Goal: Information Seeking & Learning: Understand process/instructions

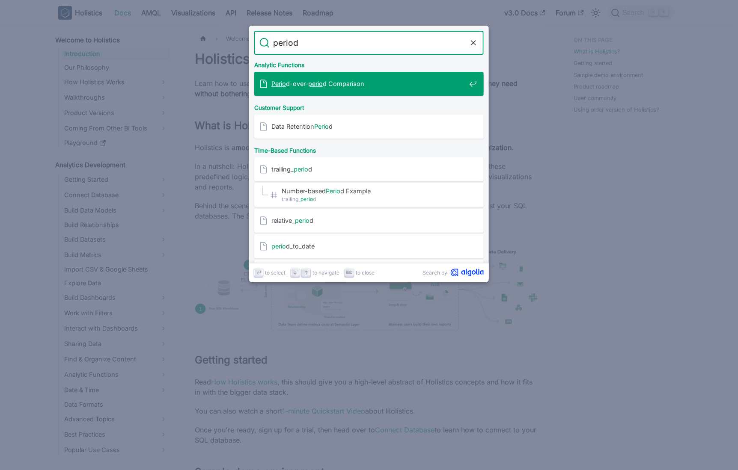
type input "period"
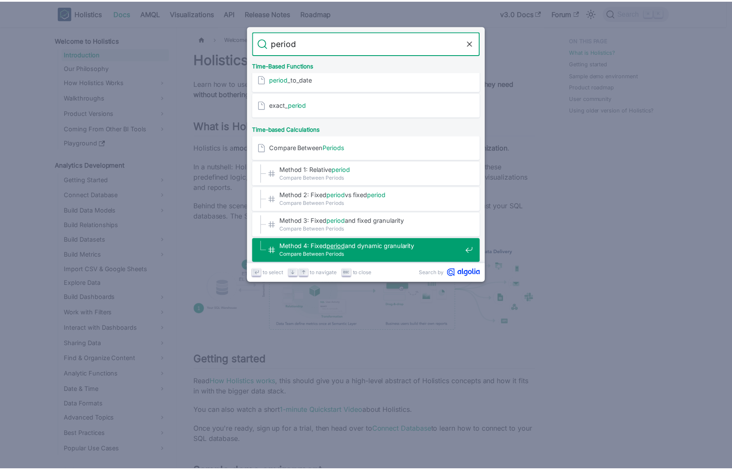
scroll to position [210, 0]
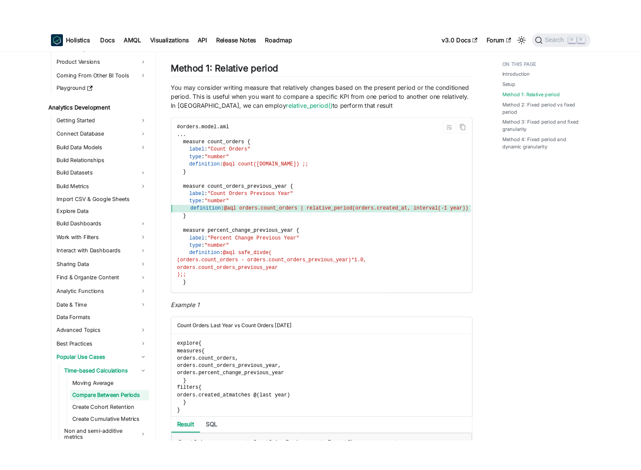
scroll to position [920, 0]
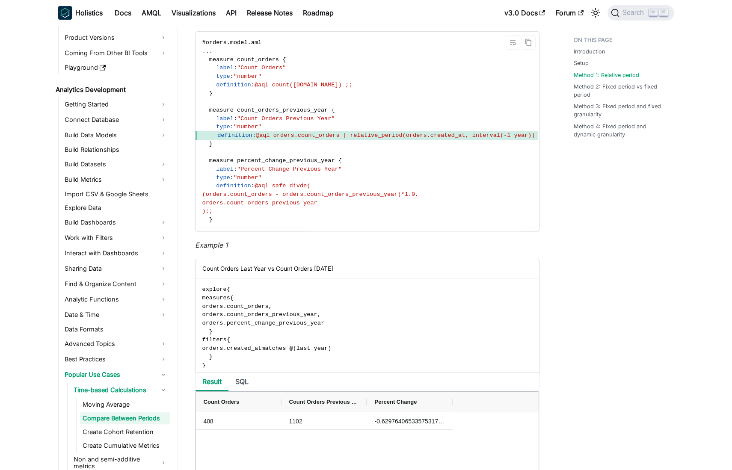
click at [236, 194] on span "(orders.count_orders - orders.count_orders_previous_year)*1.0," at bounding box center [310, 194] width 217 height 6
click at [291, 184] on span "@aql safe_divde(" at bounding box center [283, 186] width 56 height 6
drag, startPoint x: 291, startPoint y: 184, endPoint x: 383, endPoint y: 208, distance: 94.6
click at [383, 208] on code "# orders . model . aml . . . measure count_orders { label : "Count Orders" type…" at bounding box center [374, 131] width 357 height 199
click at [428, 199] on code "# orders . model . aml . . . measure count_orders { label : "Count Orders" type…" at bounding box center [374, 131] width 357 height 199
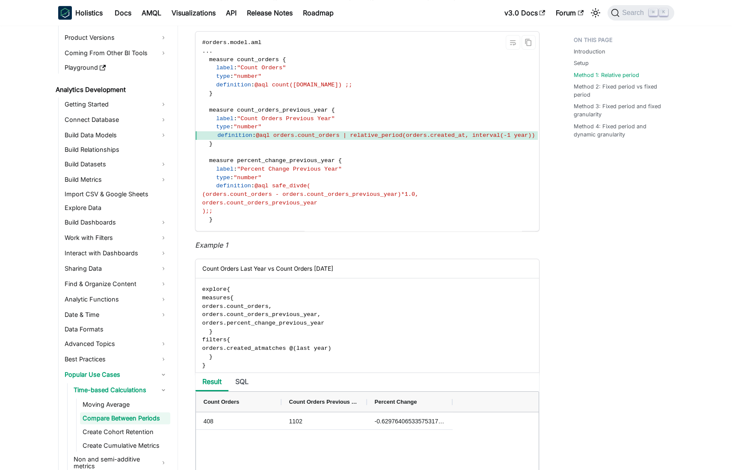
click at [280, 184] on span "@aql safe_divde(" at bounding box center [283, 186] width 56 height 6
drag, startPoint x: 335, startPoint y: 202, endPoint x: 343, endPoint y: 206, distance: 9.6
click at [343, 206] on code "# orders . model . aml . . . measure count_orders { label : "Count Orders" type…" at bounding box center [374, 131] width 357 height 199
click at [415, 201] on code "# orders . model . aml . . . measure count_orders { label : "Count Orders" type…" at bounding box center [374, 131] width 357 height 199
